Goal: Task Accomplishment & Management: Complete application form

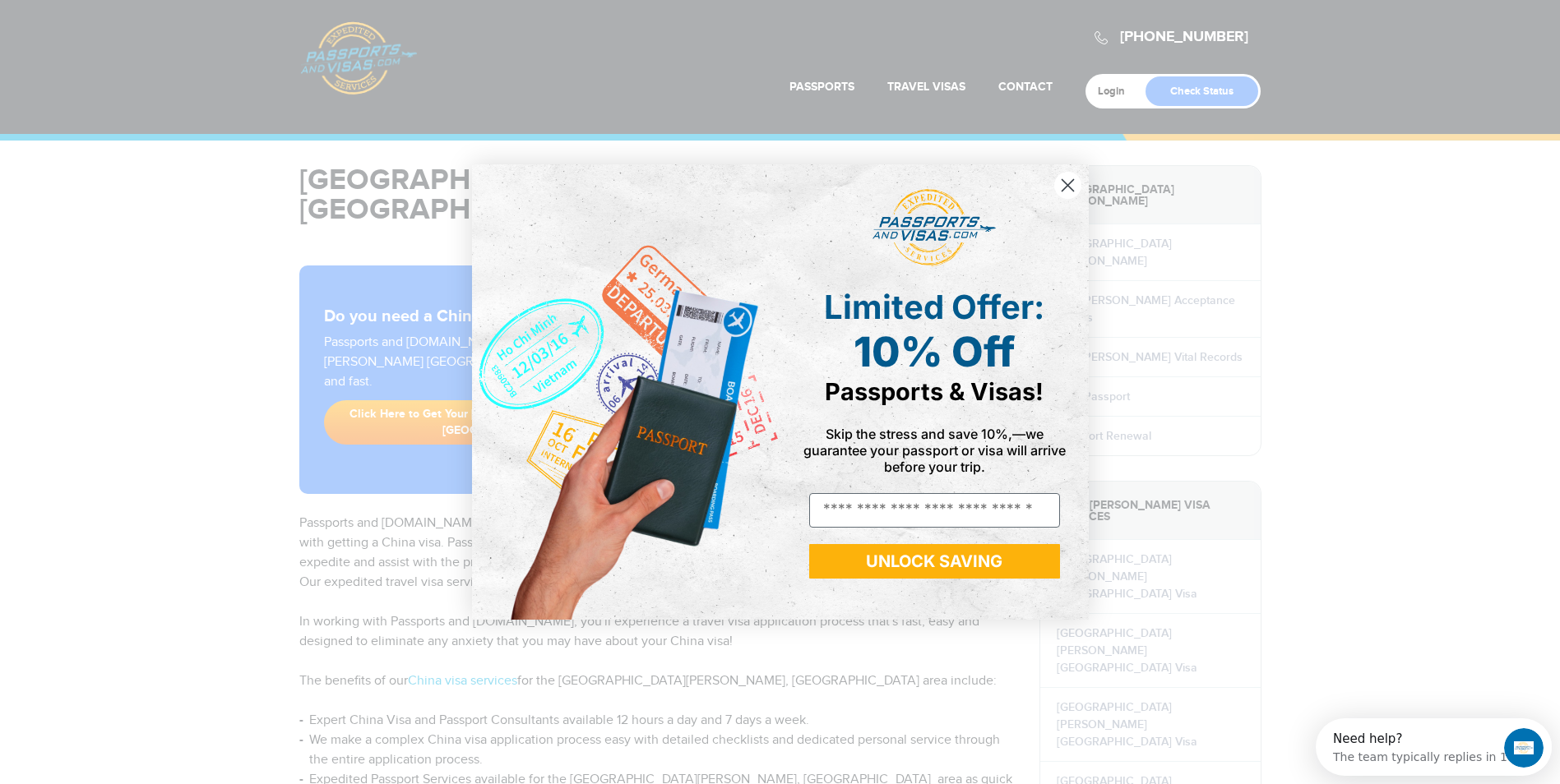
click at [1082, 194] on icon "Close dialog" at bounding box center [1068, 185] width 29 height 29
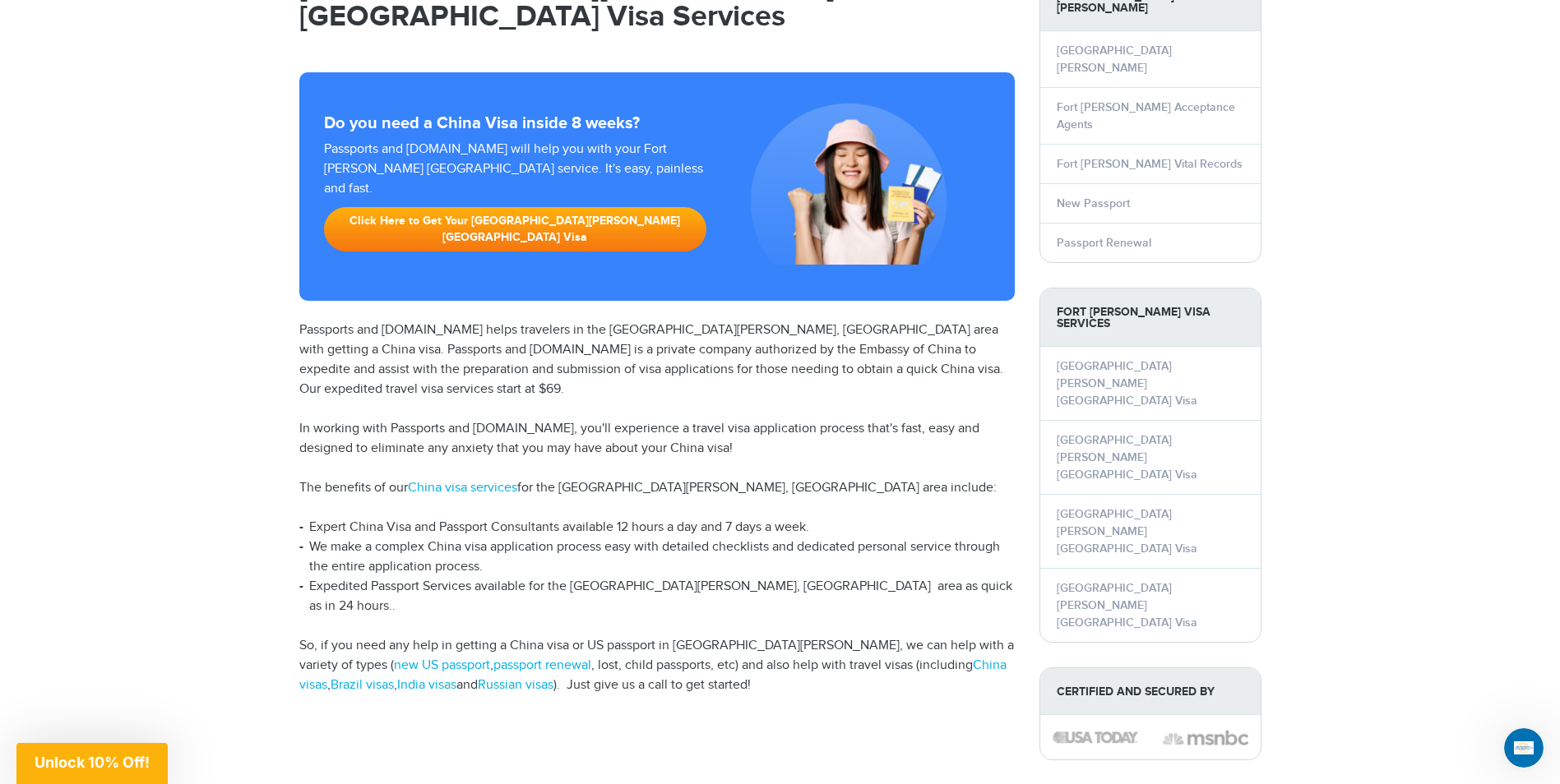
scroll to position [164, 0]
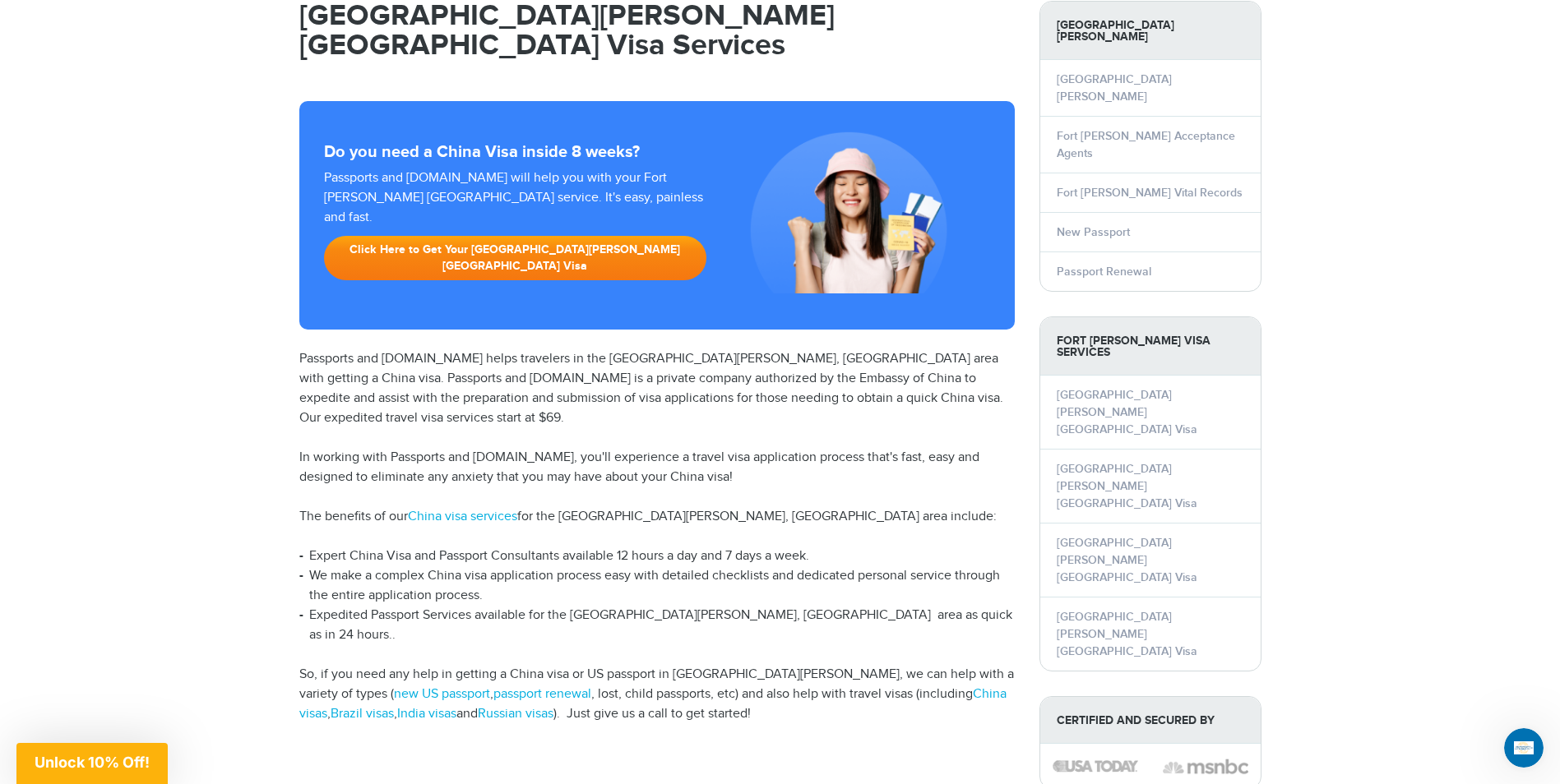
click at [557, 236] on link "Click Here to Get Your Fort Myers China Visa" at bounding box center [516, 258] width 383 height 44
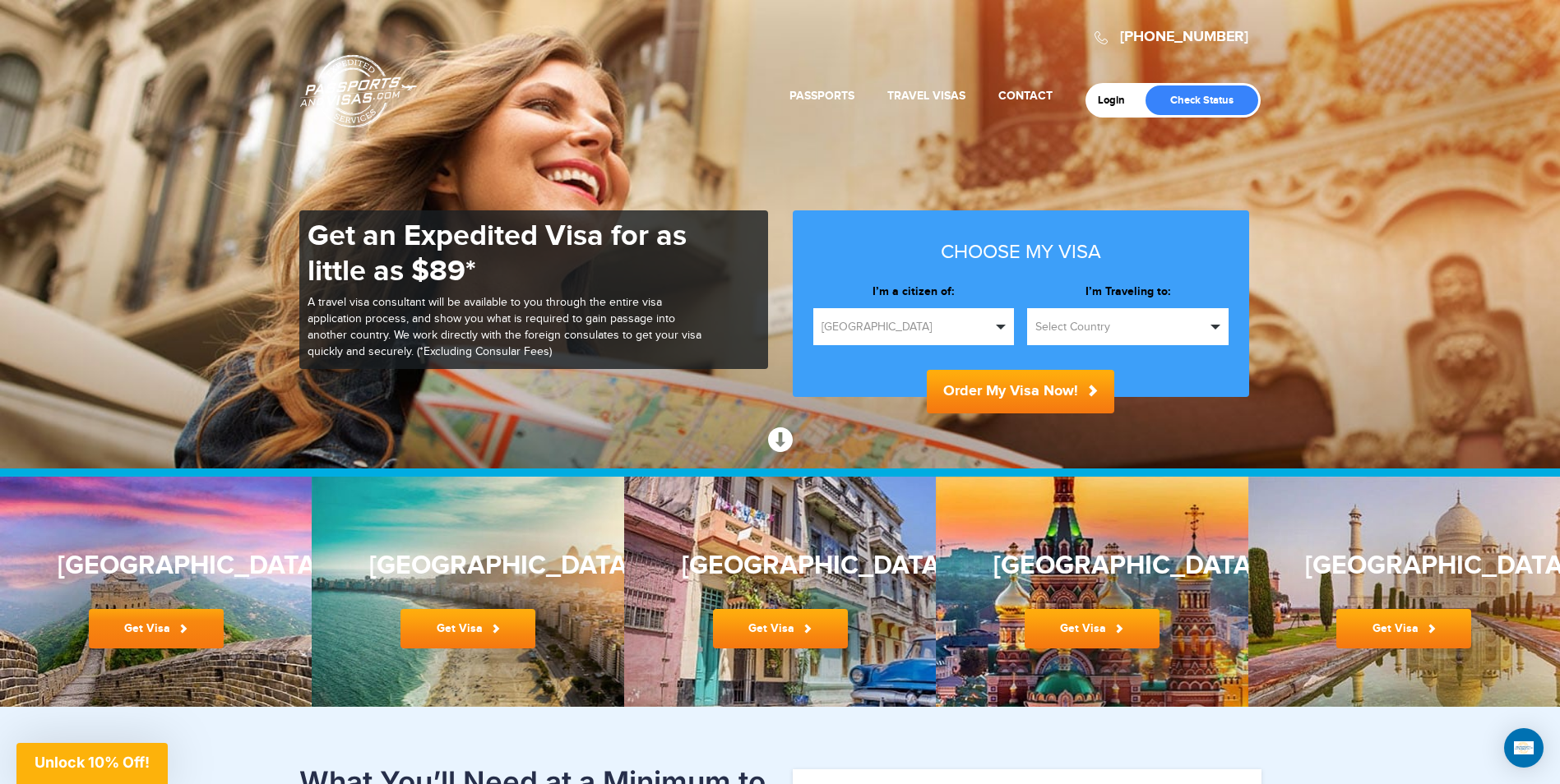
click at [178, 626] on link "Get Visa" at bounding box center [156, 629] width 135 height 40
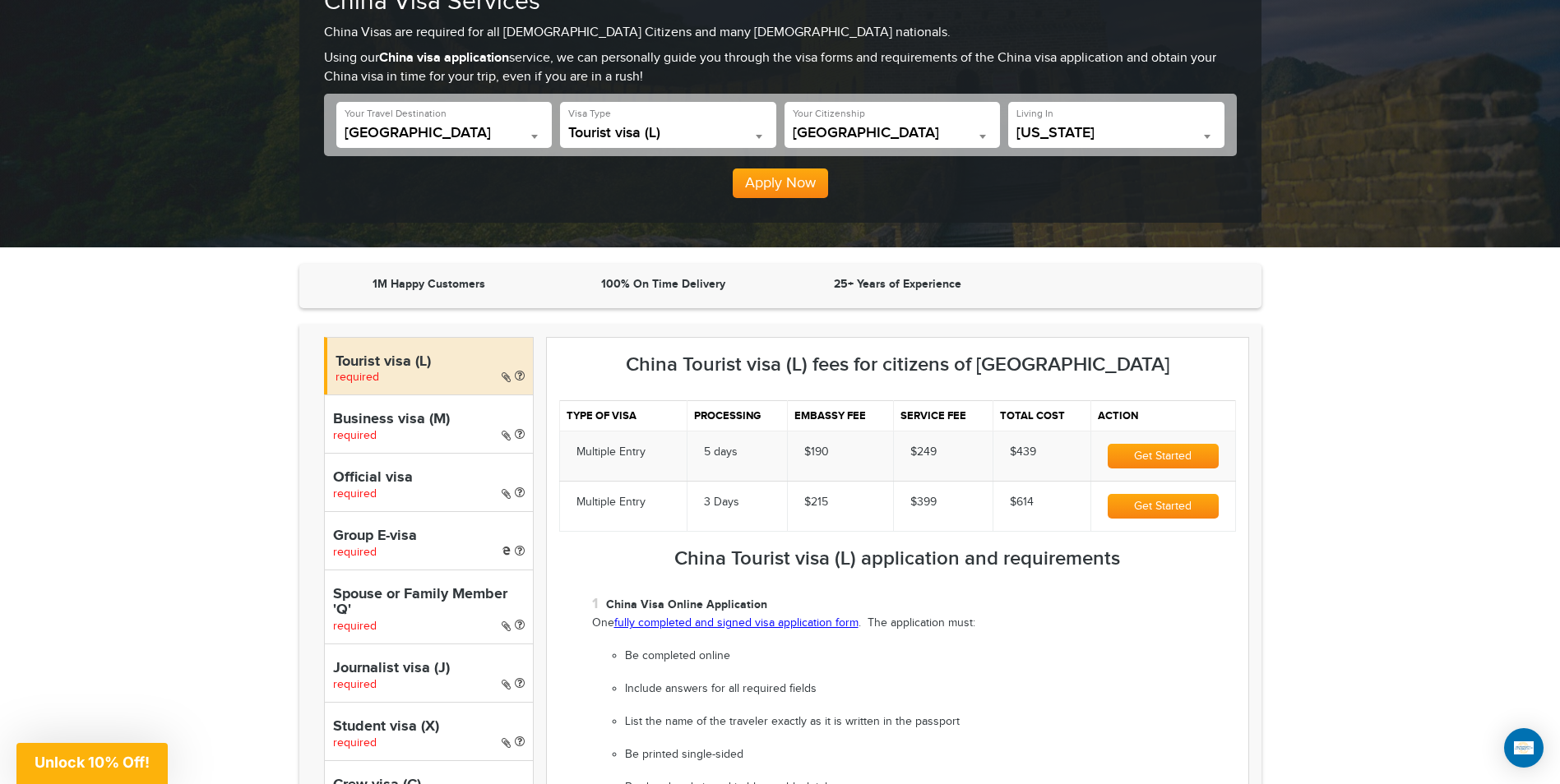
scroll to position [246, 0]
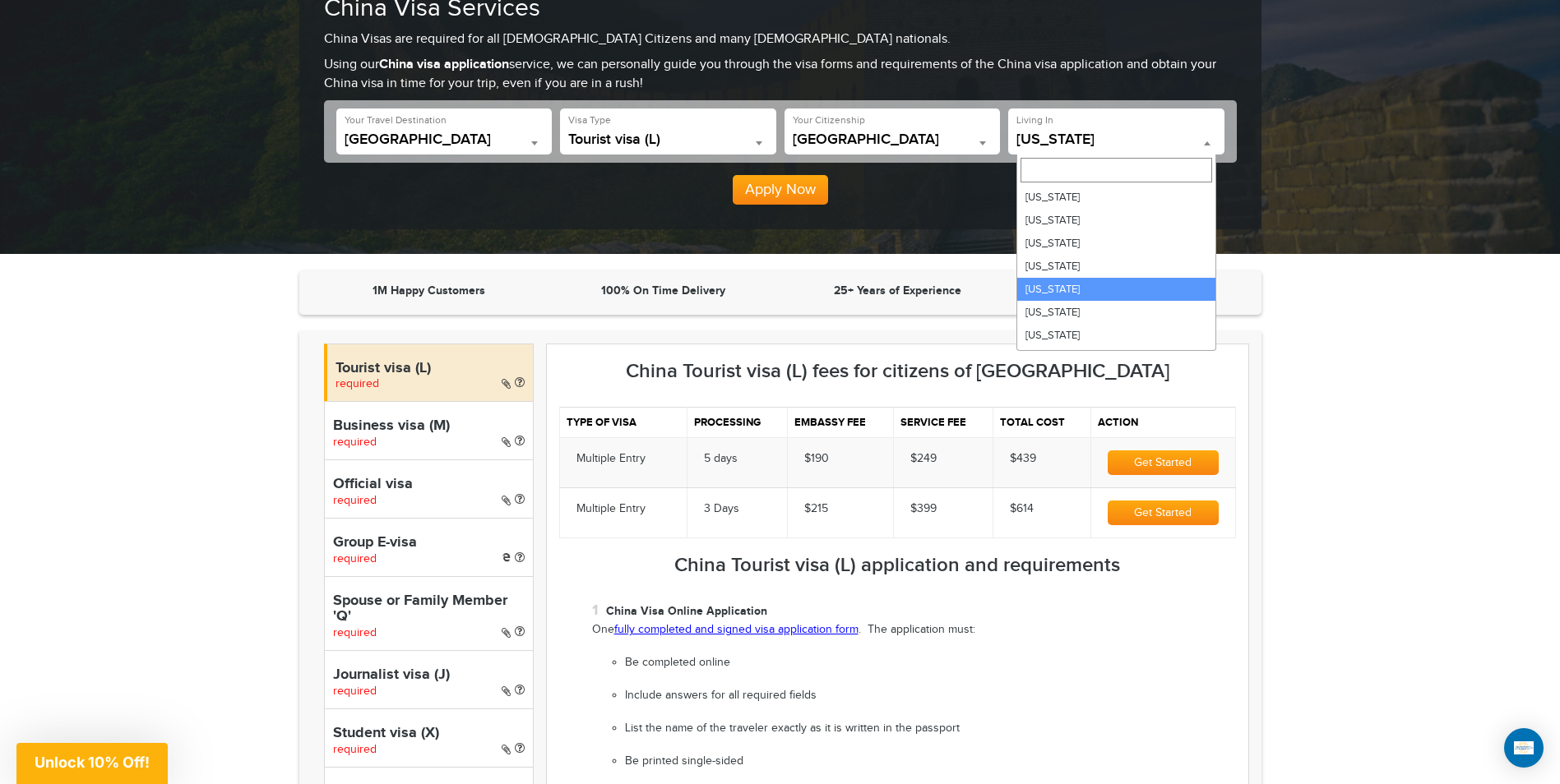
click at [1205, 136] on span at bounding box center [1207, 143] width 16 height 21
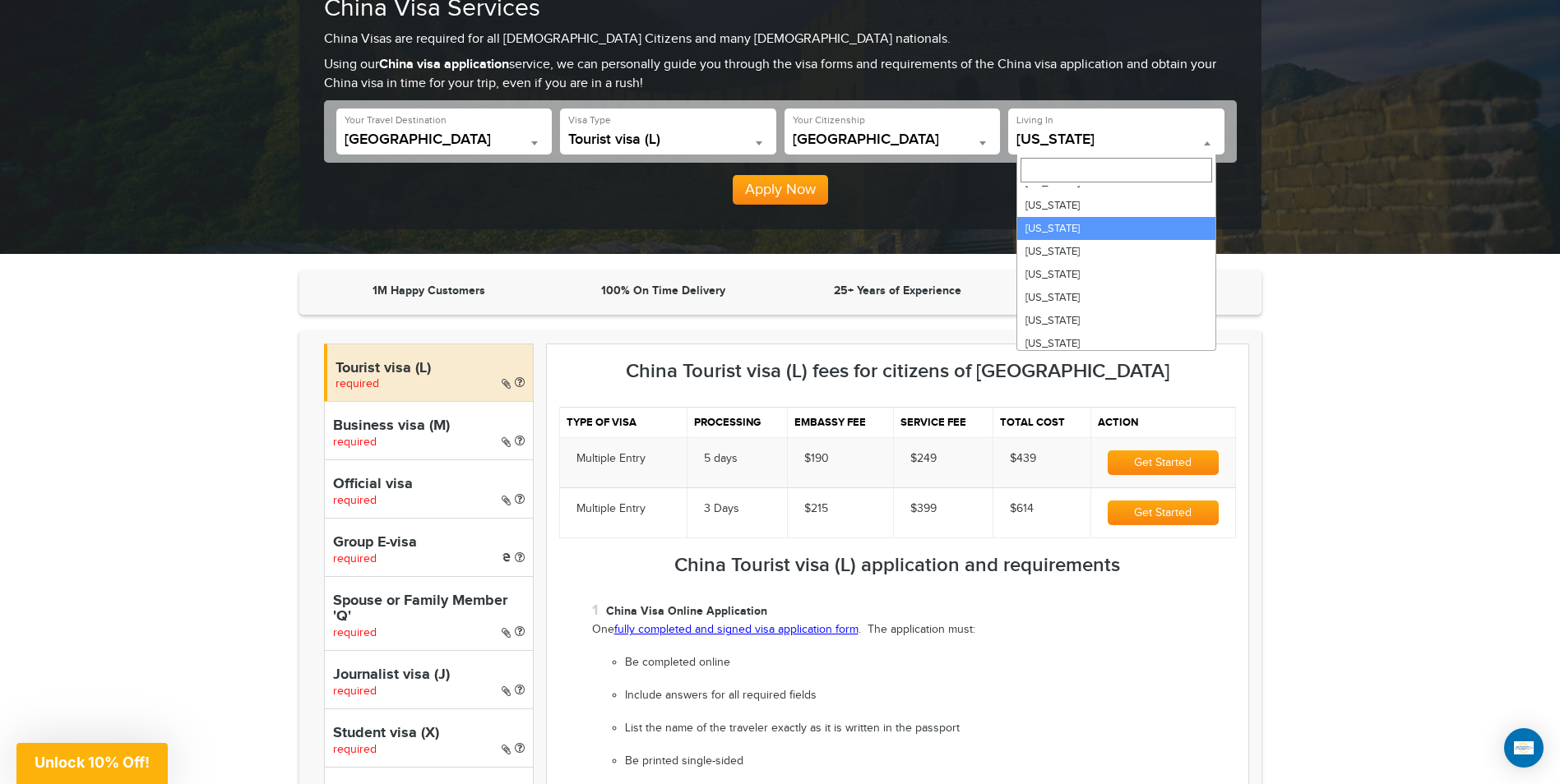
select select "**"
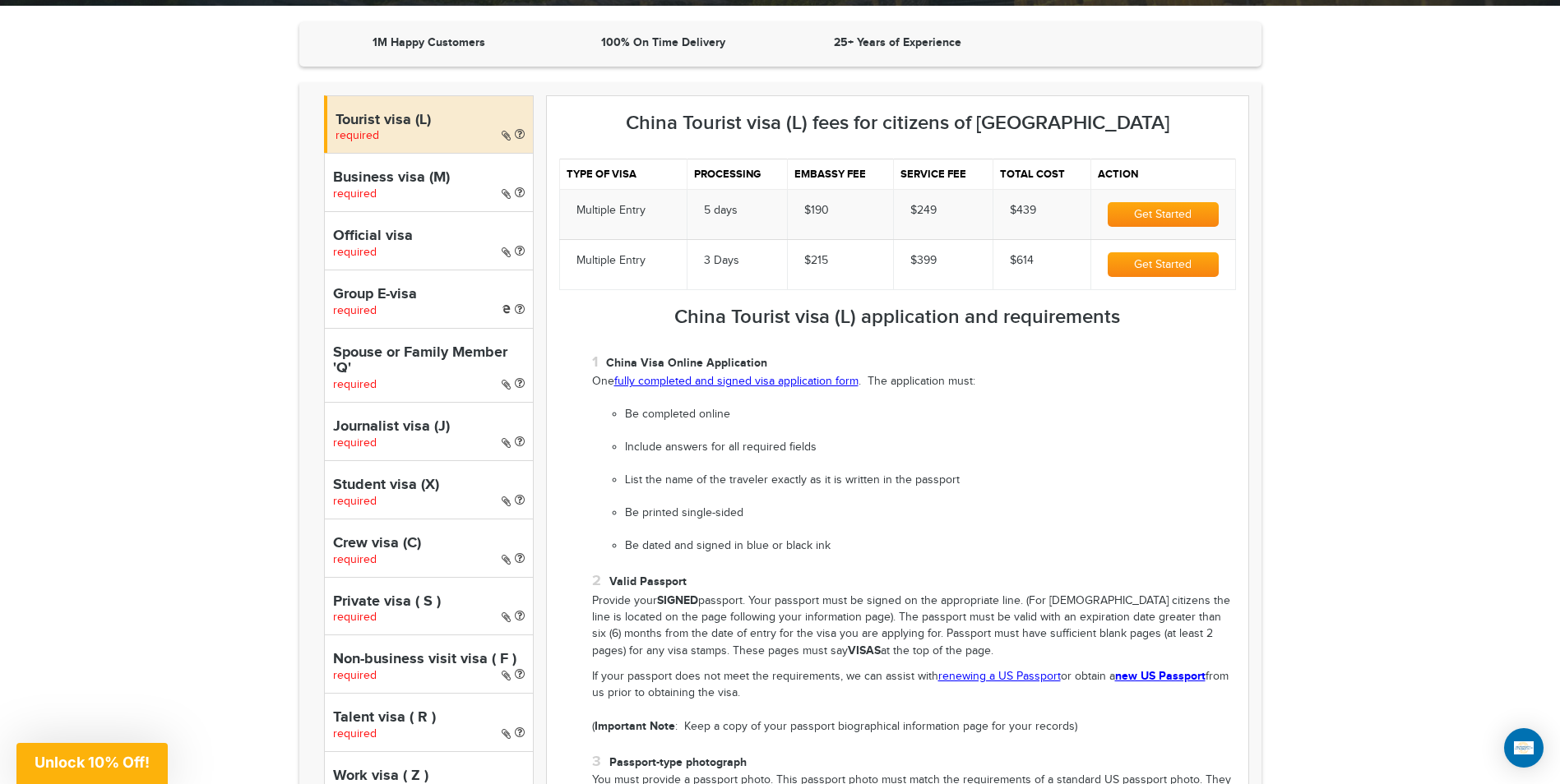
scroll to position [329, 0]
